Goal: Check status: Check status

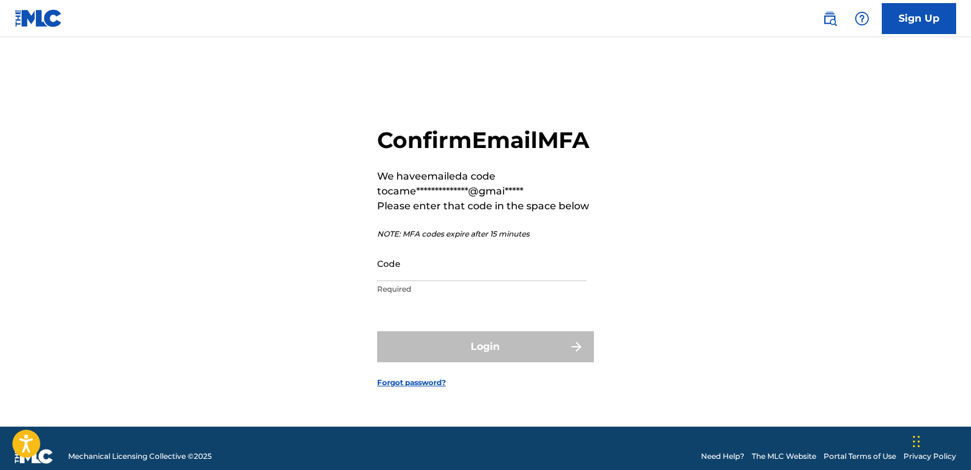
click at [483, 281] on input "Code" at bounding box center [481, 263] width 209 height 35
paste input "020290"
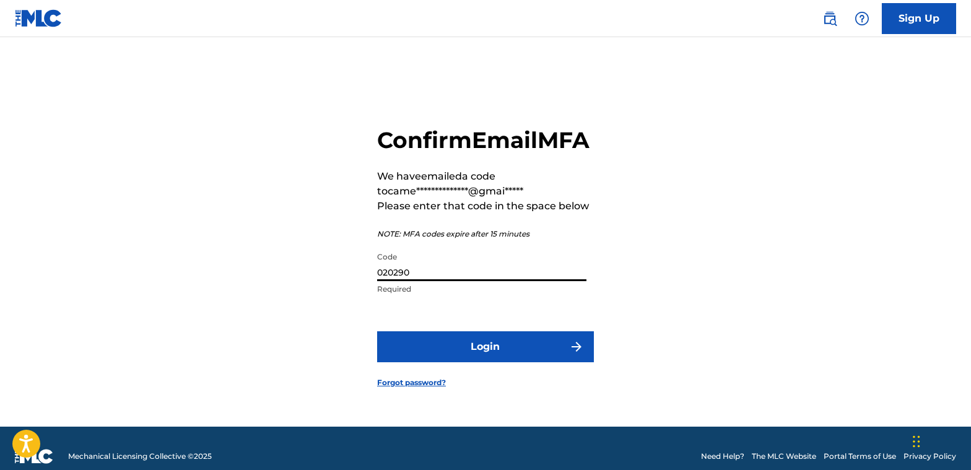
type input "020290"
click at [525, 362] on button "Login" at bounding box center [485, 346] width 217 height 31
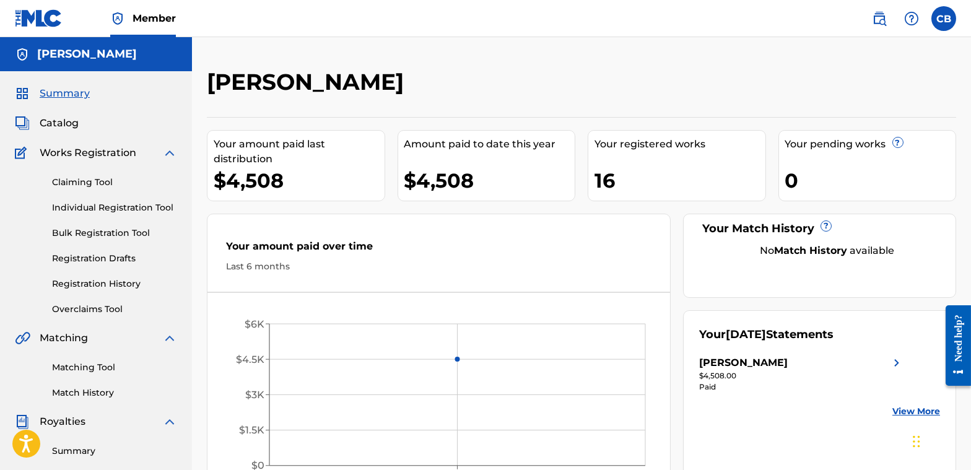
click at [739, 377] on div "$4,508.00" at bounding box center [801, 375] width 205 height 11
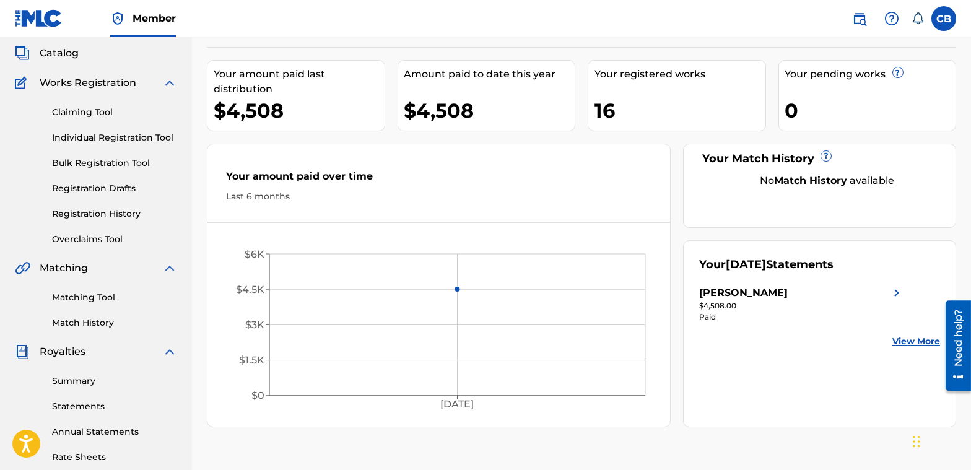
scroll to position [124, 0]
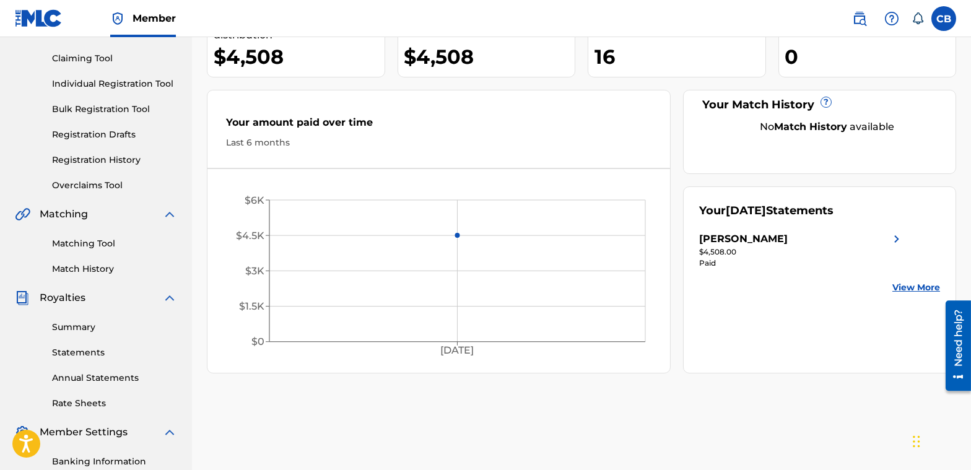
click at [90, 356] on link "Statements" at bounding box center [114, 352] width 125 height 13
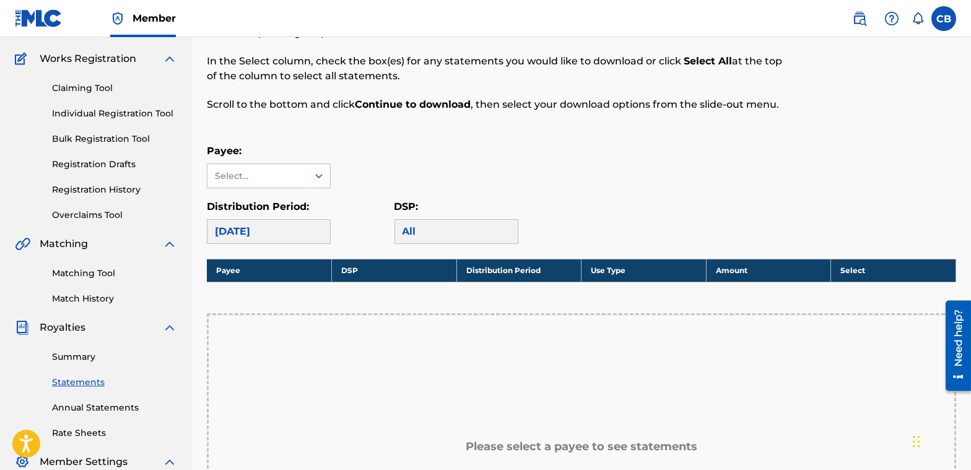
scroll to position [248, 0]
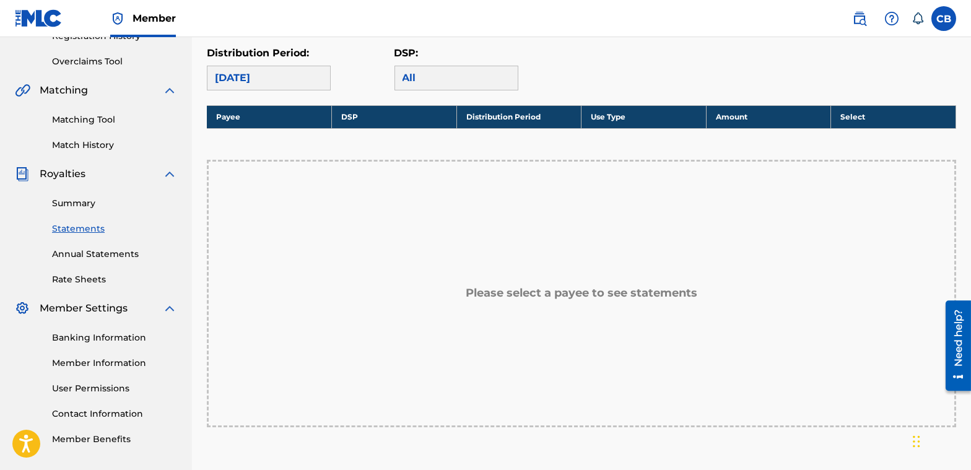
click at [77, 207] on link "Summary" at bounding box center [114, 203] width 125 height 13
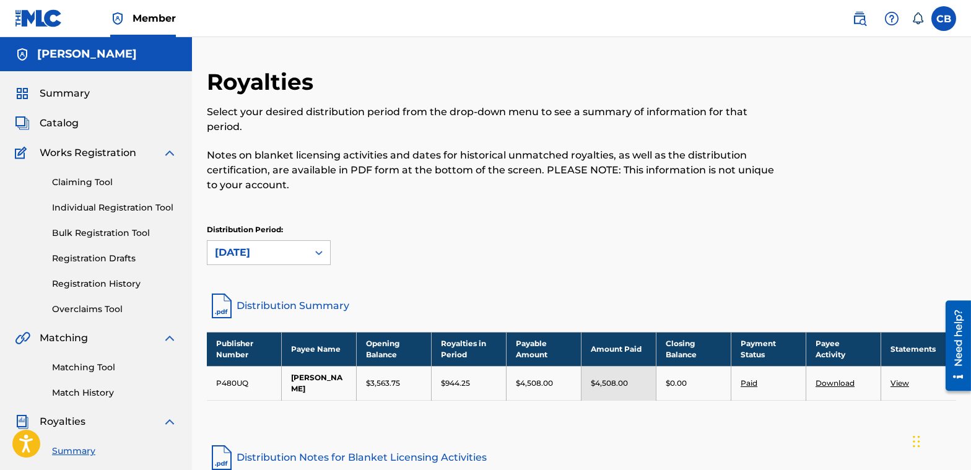
click at [901, 378] on link "View" at bounding box center [900, 382] width 19 height 9
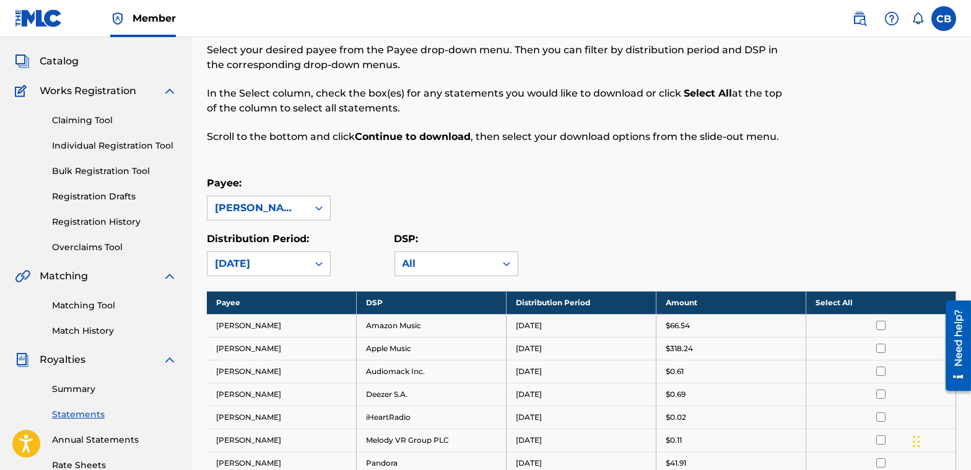
scroll to position [124, 0]
